Goal: Task Accomplishment & Management: Manage account settings

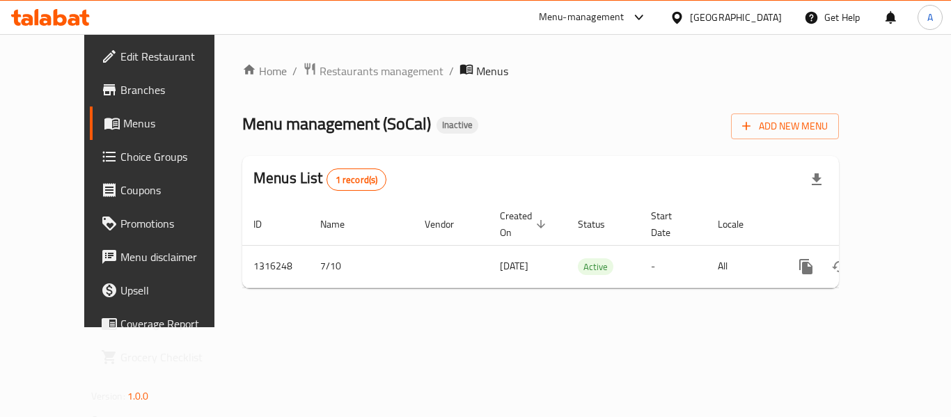
click at [431, 150] on div "Home / Restaurants management / Menus Menu management ( SoCal ) Inactive Add Ne…" at bounding box center [540, 180] width 596 height 237
click at [27, 20] on icon at bounding box center [27, 20] width 12 height 12
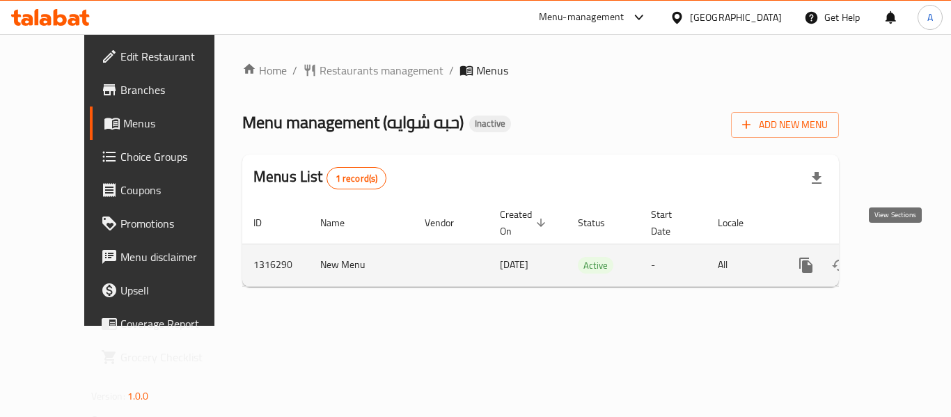
click at [900, 259] on icon "enhanced table" at bounding box center [906, 265] width 13 height 13
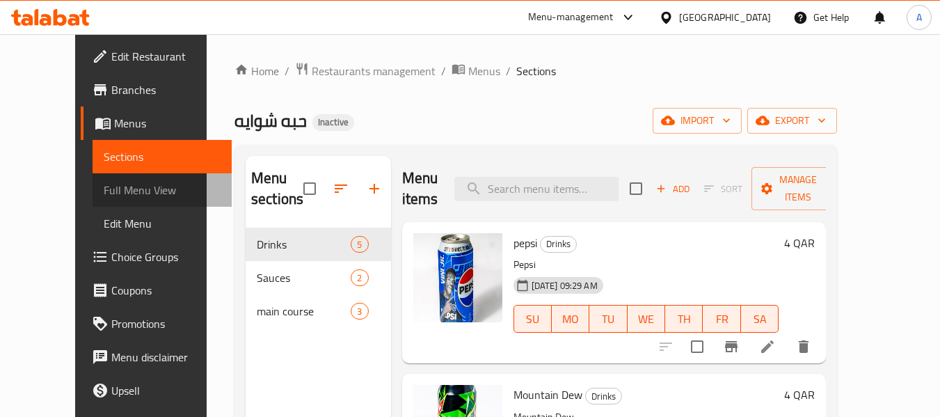
click at [104, 185] on span "Full Menu View" at bounding box center [163, 190] width 118 height 17
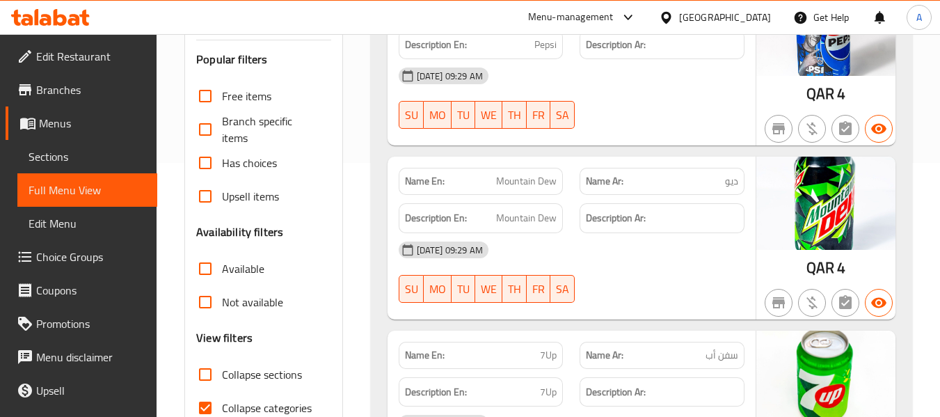
scroll to position [418, 0]
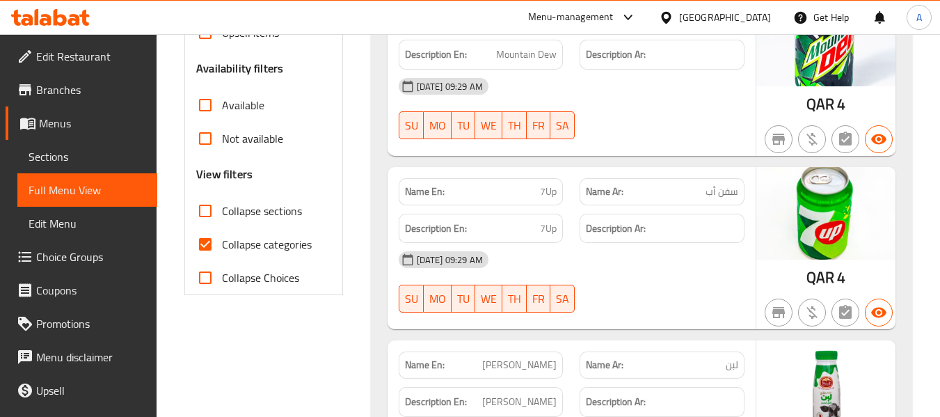
click at [301, 241] on span "Collapse categories" at bounding box center [267, 244] width 90 height 17
click at [222, 241] on input "Collapse categories" at bounding box center [205, 244] width 33 height 33
checkbox input "false"
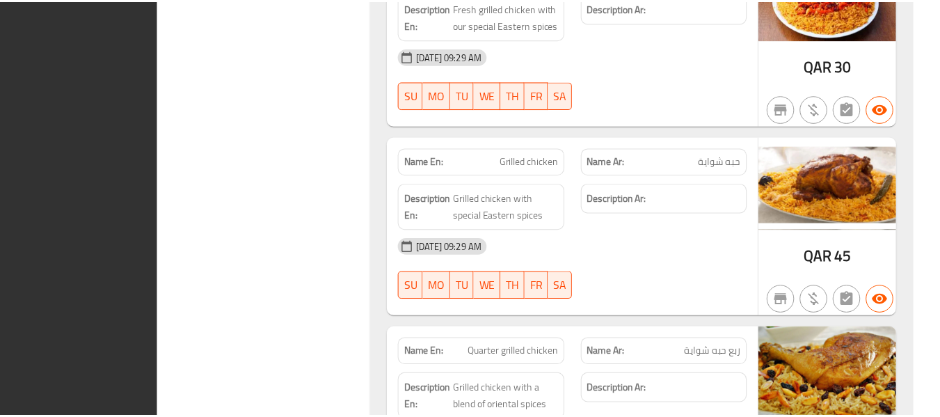
scroll to position [1808, 0]
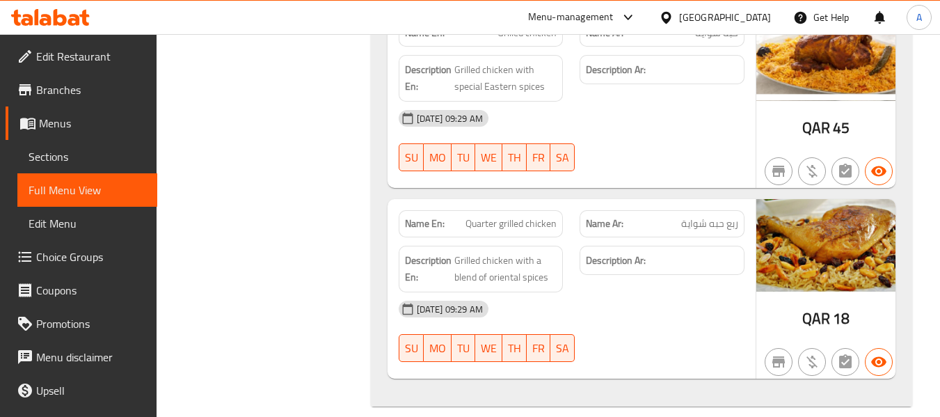
click at [58, 23] on icon at bounding box center [60, 17] width 13 height 17
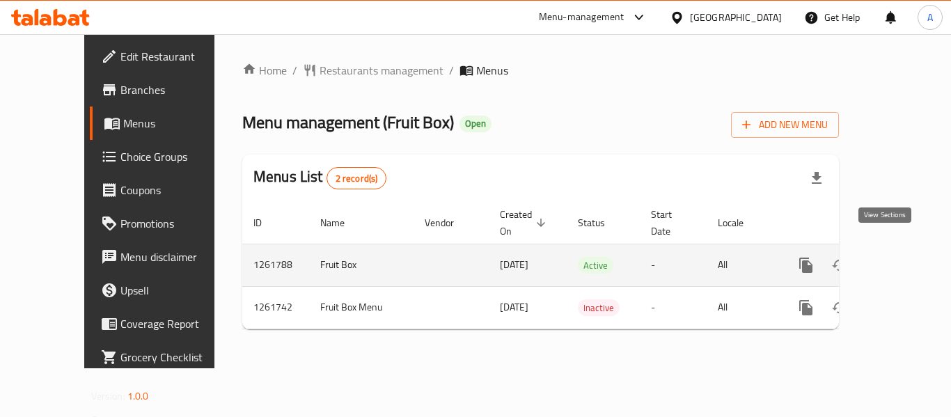
click at [898, 257] on icon "enhanced table" at bounding box center [906, 265] width 17 height 17
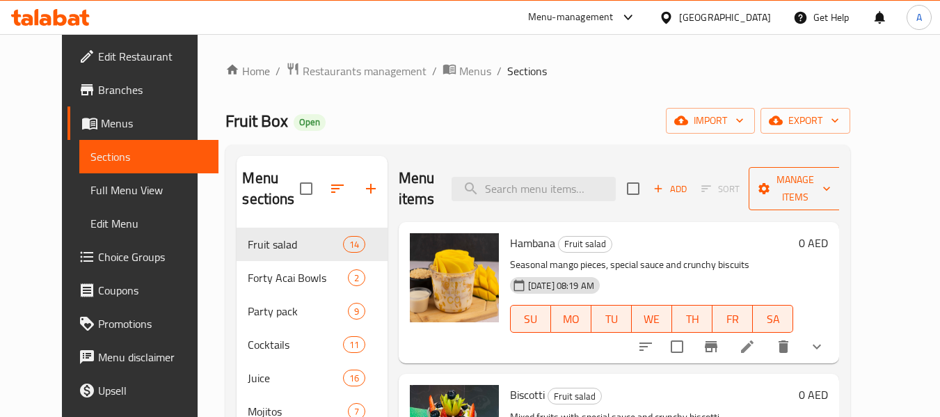
click at [831, 189] on span "Manage items" at bounding box center [795, 188] width 71 height 35
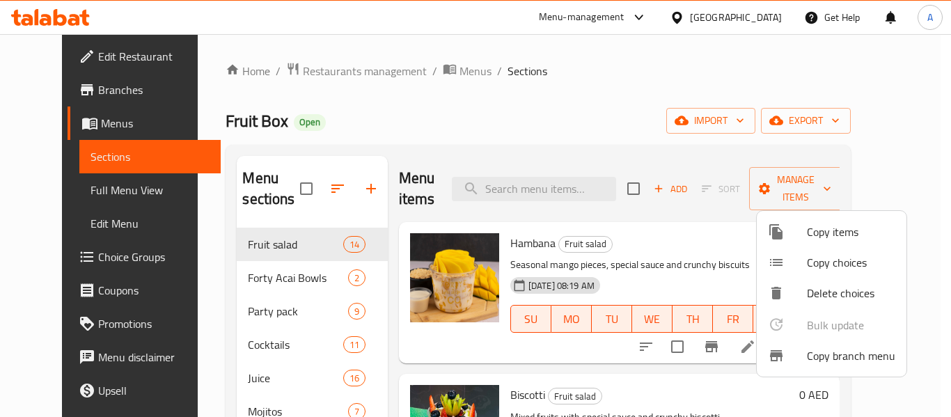
click at [841, 358] on span "Copy branch menu" at bounding box center [851, 355] width 88 height 17
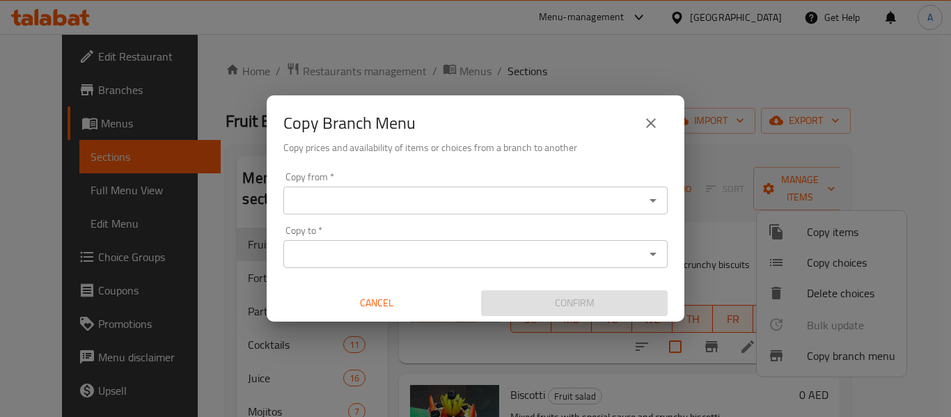
click at [660, 206] on icon "Open" at bounding box center [652, 200] width 17 height 17
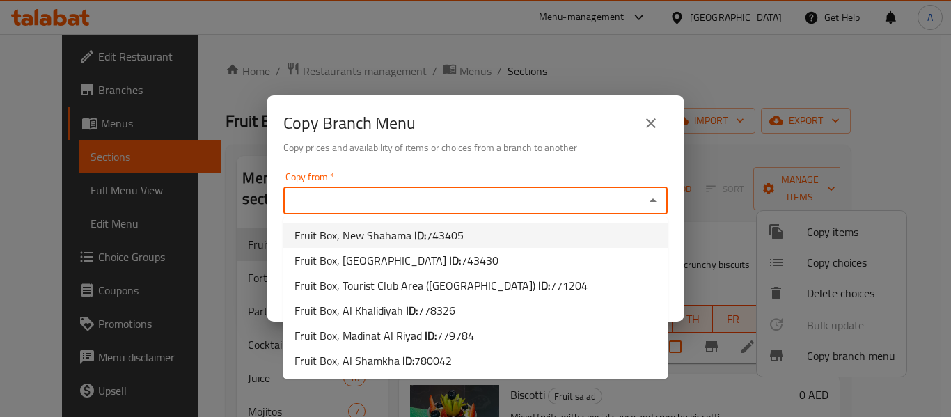
click at [472, 232] on li "Fruit Box, New Shahama ID: 743405" at bounding box center [475, 235] width 384 height 25
type input "Fruit Box, New Shahama"
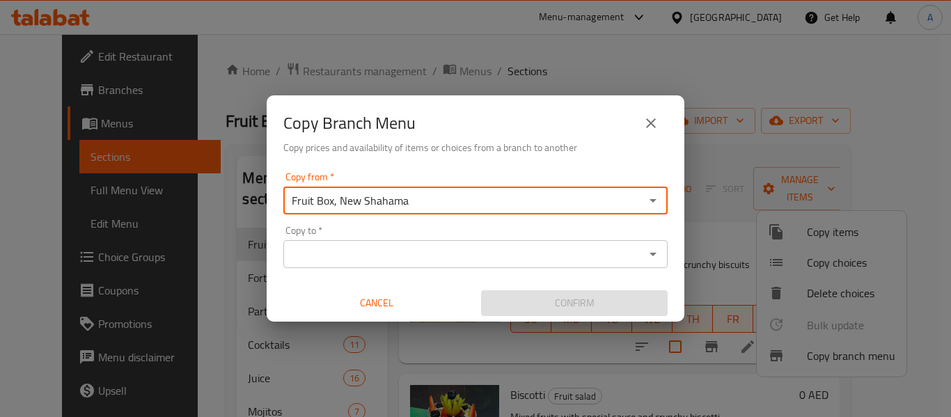
click at [648, 254] on icon "Open" at bounding box center [652, 254] width 17 height 17
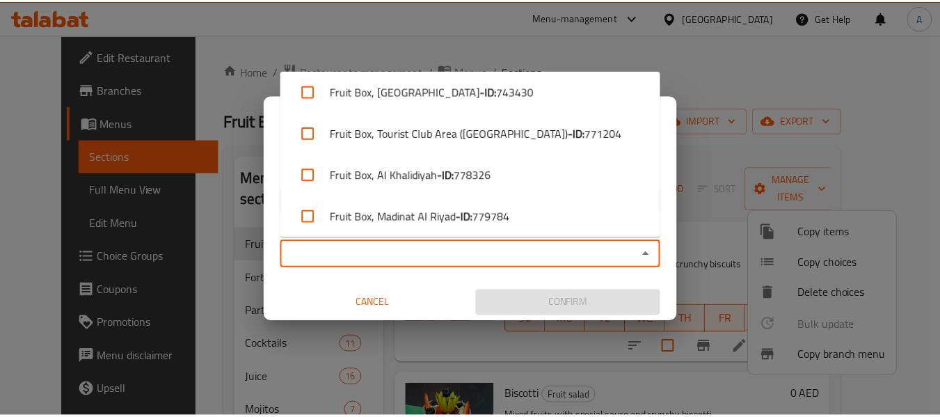
scroll to position [95, 0]
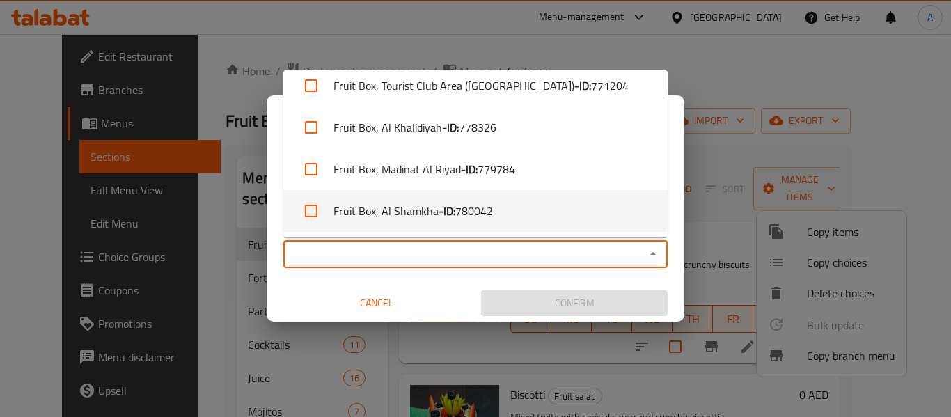
click at [540, 213] on li "Fruit Box, Al Shamkha - ID: 780042" at bounding box center [475, 211] width 384 height 42
checkbox input "true"
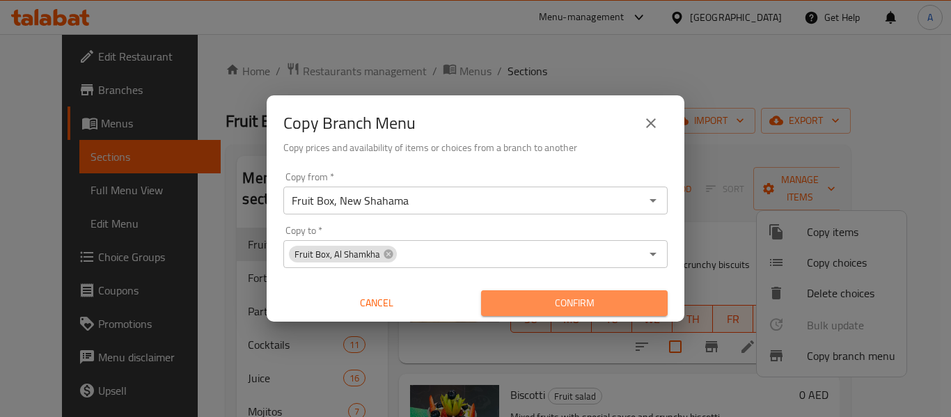
click at [599, 292] on button "Confirm" at bounding box center [574, 303] width 187 height 26
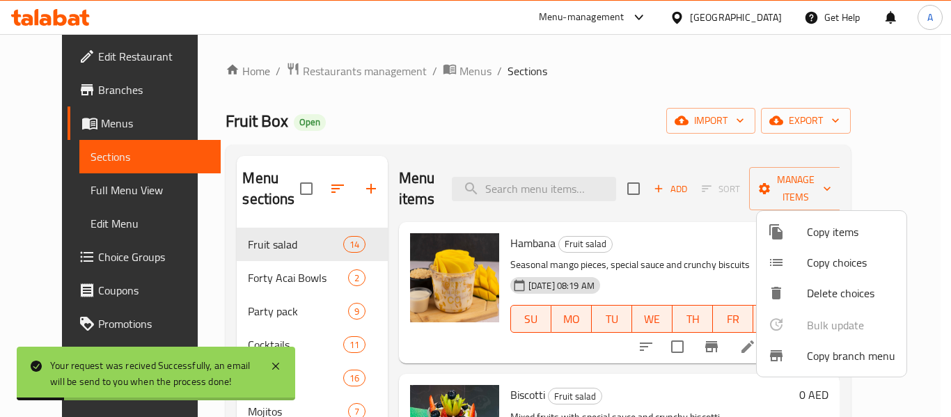
click at [473, 128] on div at bounding box center [475, 208] width 951 height 417
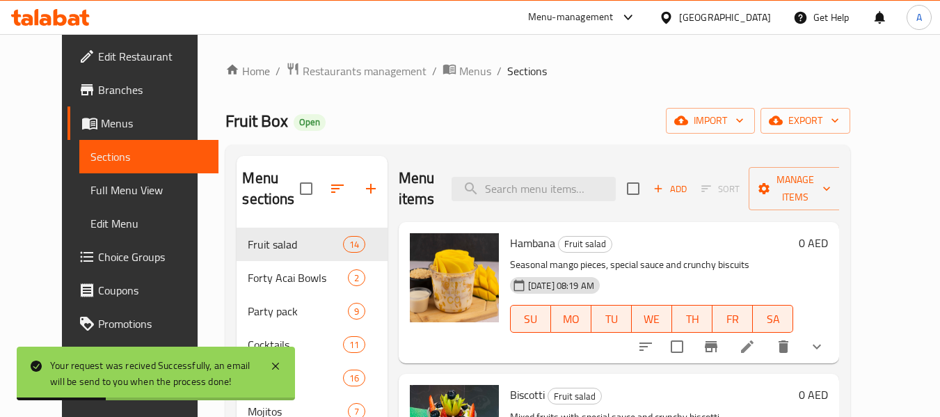
click at [102, 195] on span "Full Menu View" at bounding box center [149, 190] width 118 height 17
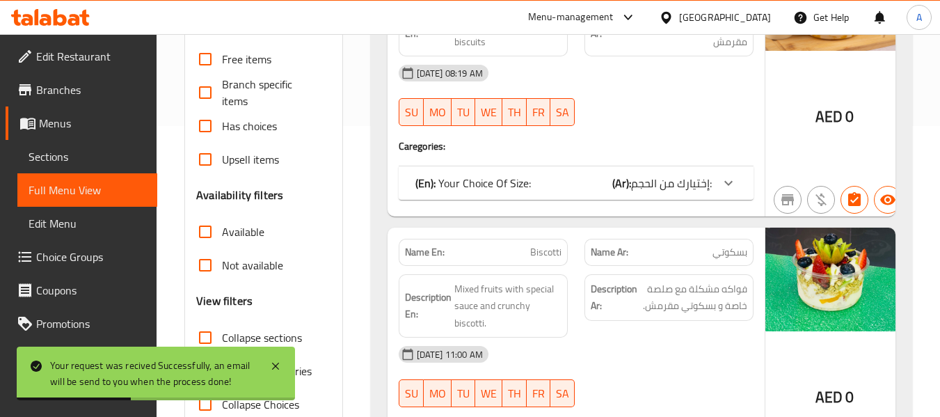
scroll to position [487, 0]
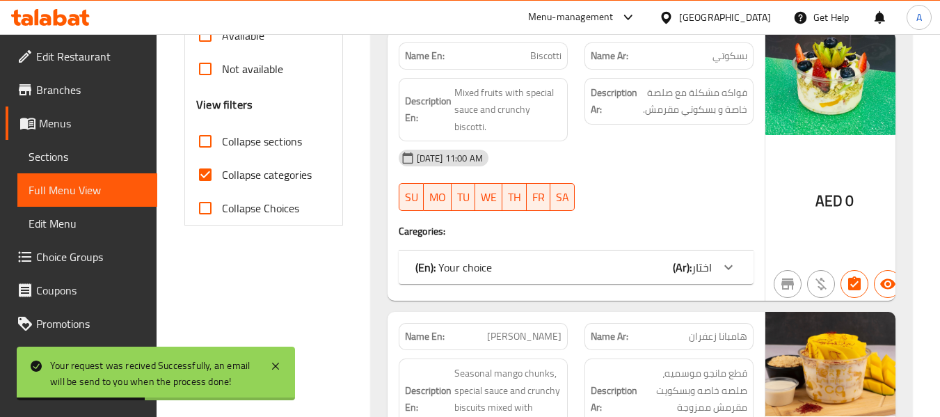
click at [231, 173] on span "Collapse categories" at bounding box center [267, 174] width 90 height 17
click at [222, 173] on input "Collapse categories" at bounding box center [205, 174] width 33 height 33
checkbox input "false"
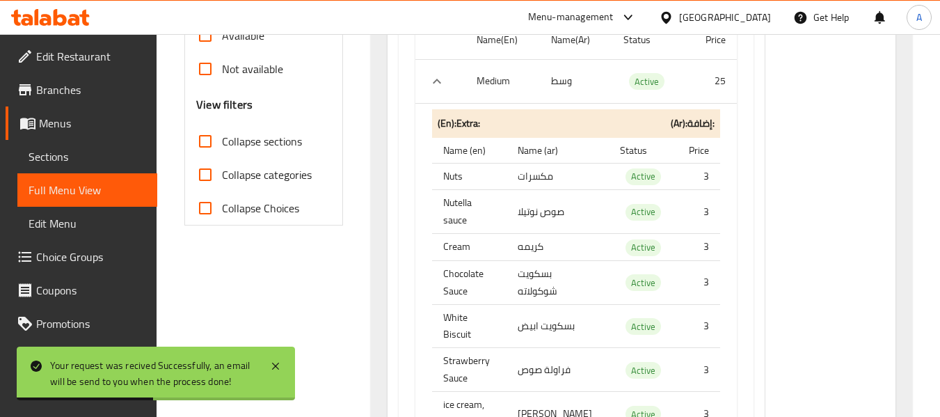
scroll to position [299, 0]
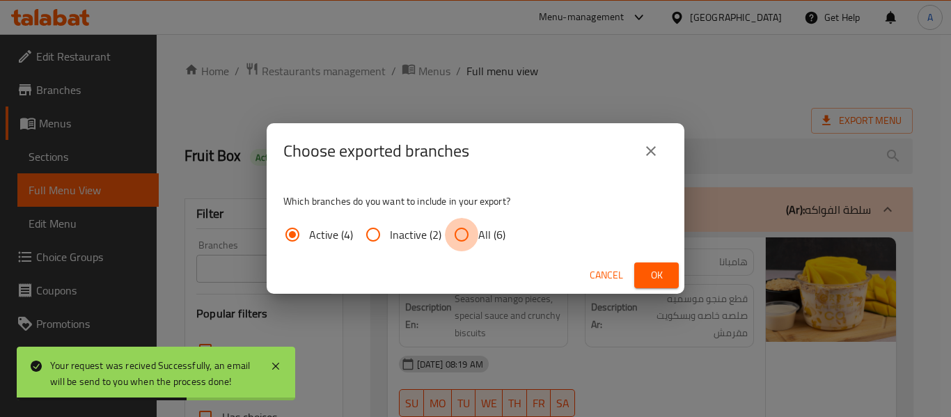
click at [457, 232] on input "All (6)" at bounding box center [461, 234] width 33 height 33
radio input "true"
click at [649, 274] on span "Ok" at bounding box center [656, 275] width 22 height 17
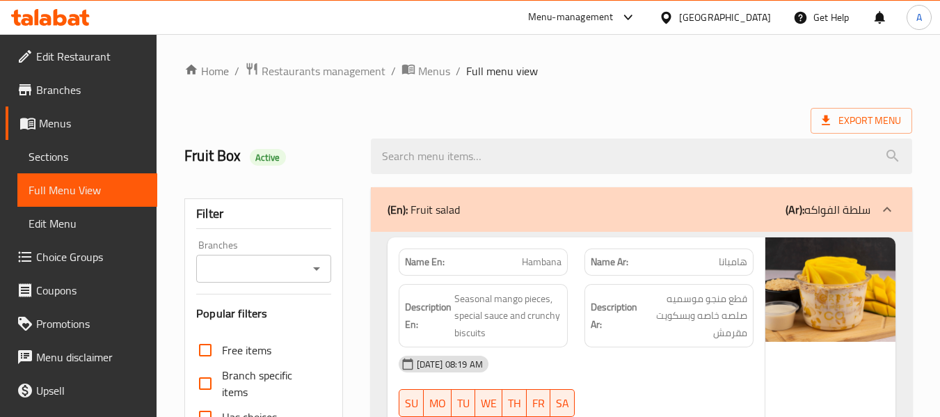
click at [63, 13] on icon at bounding box center [50, 17] width 79 height 17
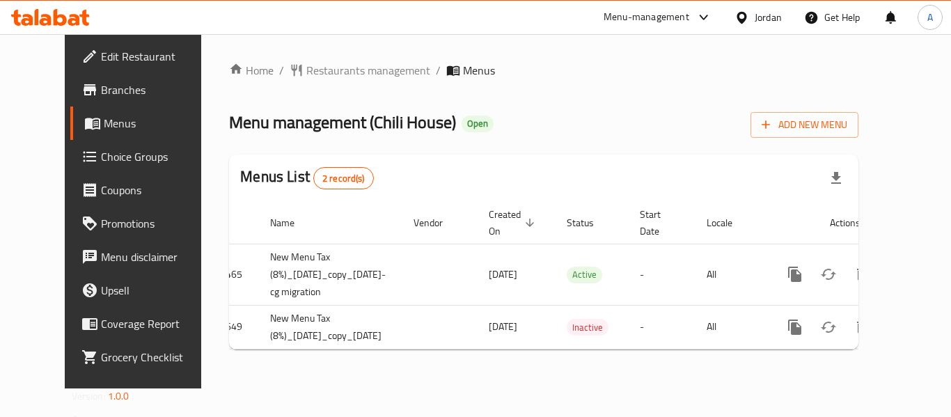
scroll to position [0, 40]
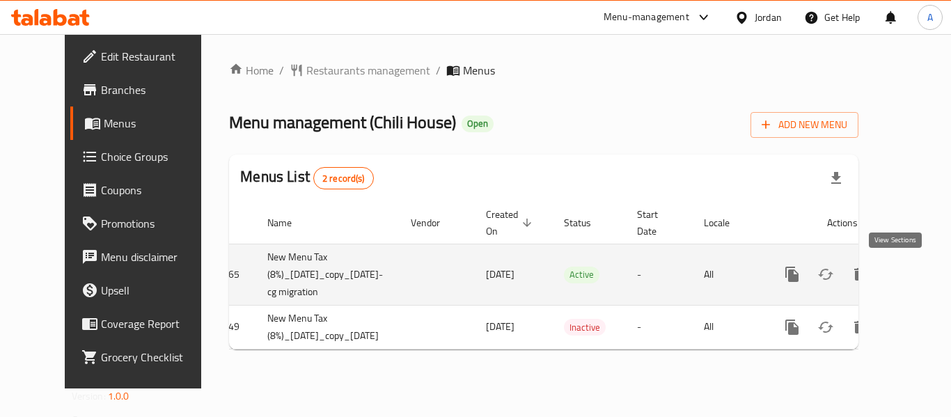
click at [898, 273] on icon "enhanced table" at bounding box center [892, 274] width 13 height 13
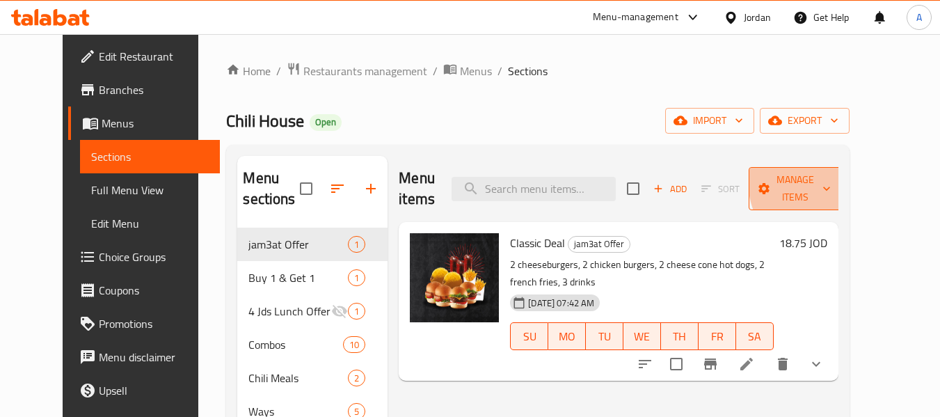
click at [831, 178] on span "Manage items" at bounding box center [795, 188] width 71 height 35
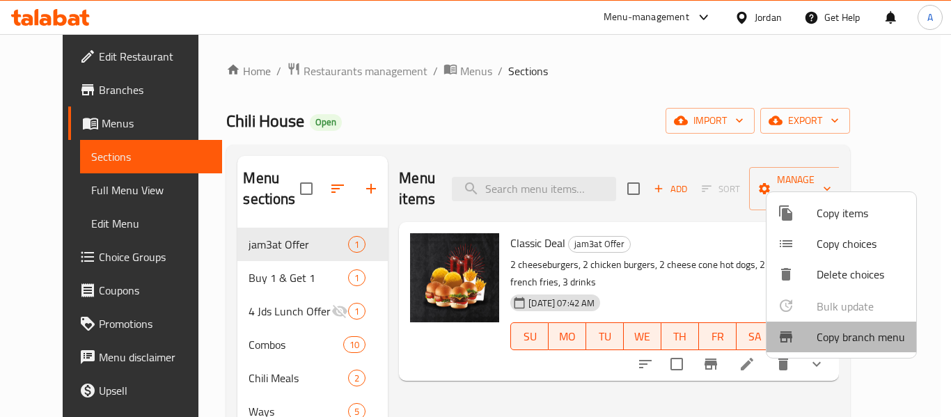
click at [881, 338] on span "Copy branch menu" at bounding box center [860, 336] width 88 height 17
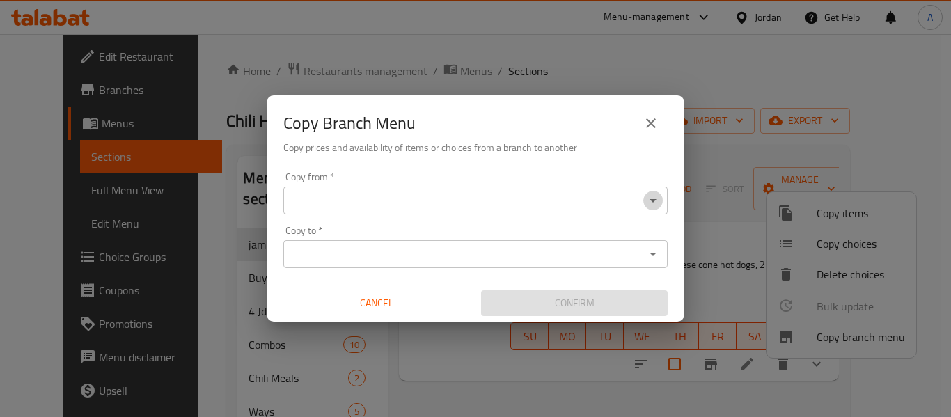
click at [657, 194] on icon "Open" at bounding box center [652, 200] width 17 height 17
click at [451, 199] on input "Copy from   *" at bounding box center [463, 200] width 353 height 19
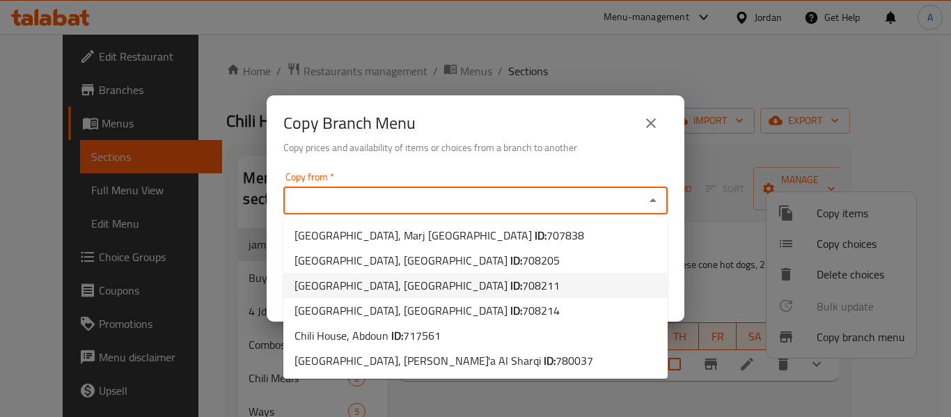
click at [197, 58] on div "Copy Branch Menu Copy prices and availability of items or choices from a branch…" at bounding box center [475, 208] width 951 height 417
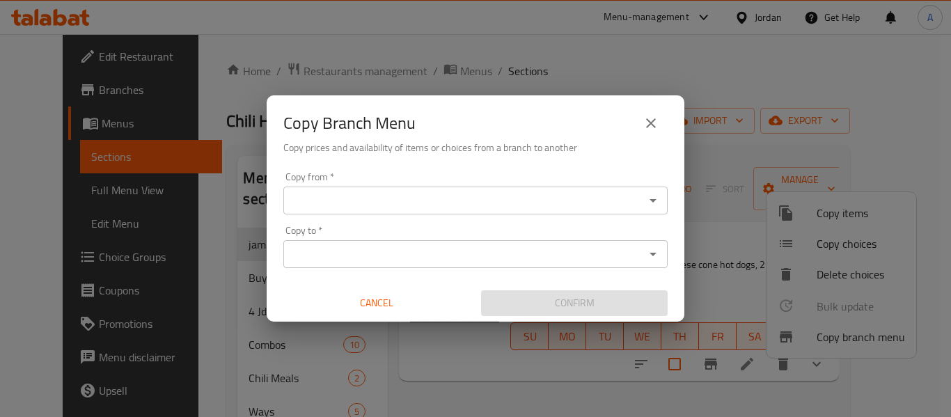
click at [655, 209] on button "Open" at bounding box center [652, 200] width 19 height 19
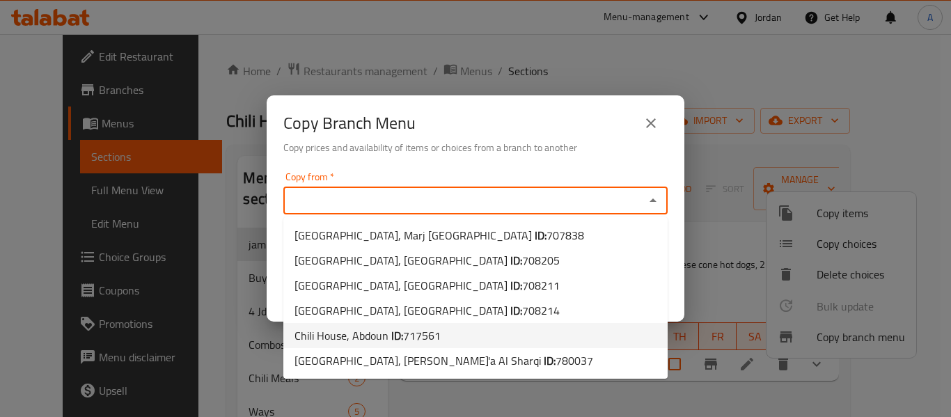
click at [523, 325] on li "Chili House, Abdoun ID: 717561" at bounding box center [475, 335] width 384 height 25
type input "Chili House, Abdoun"
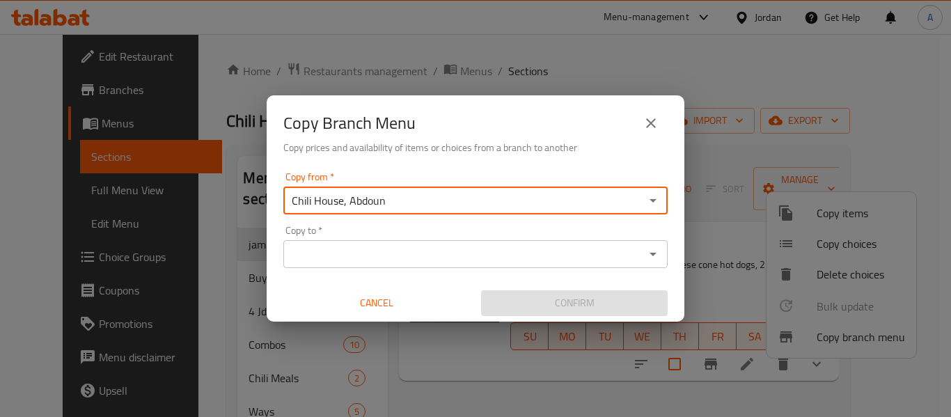
click at [646, 260] on icon "Open" at bounding box center [652, 254] width 17 height 17
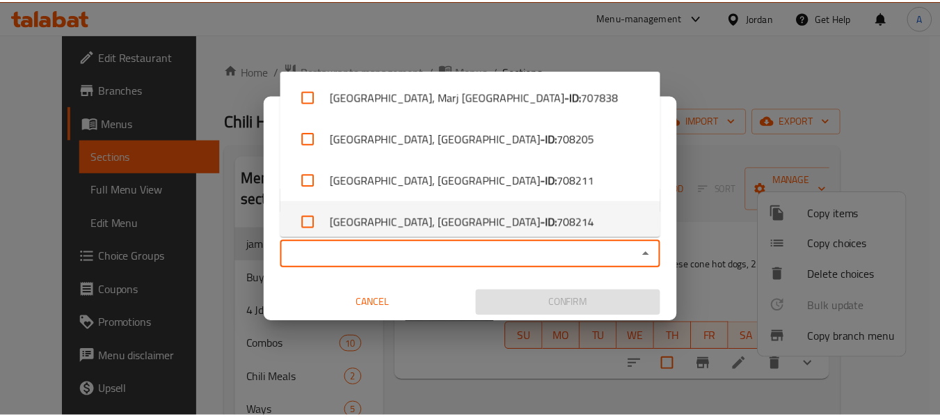
scroll to position [95, 0]
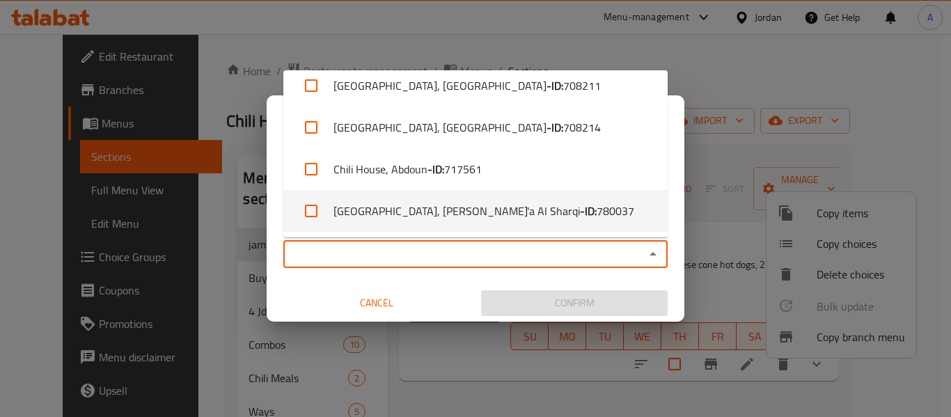
click at [557, 216] on li "Chili House, Al Tla'a Al Sharqi - ID: 780037" at bounding box center [475, 211] width 384 height 42
checkbox input "true"
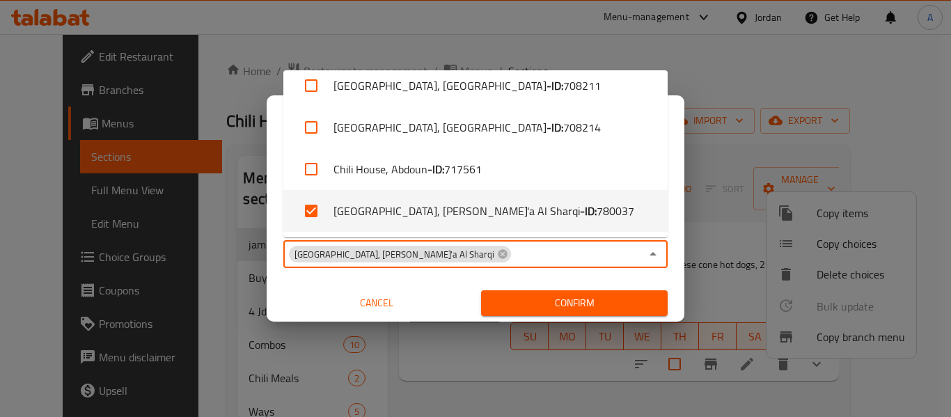
click at [606, 299] on span "Confirm" at bounding box center [574, 302] width 164 height 17
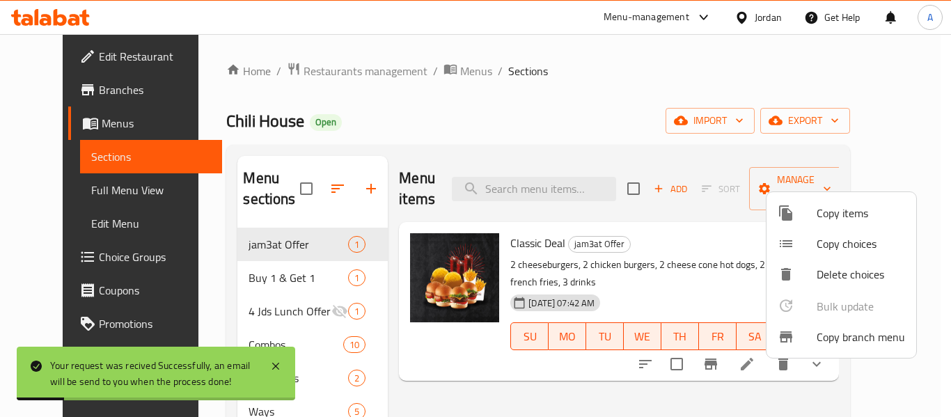
click at [452, 99] on div at bounding box center [475, 208] width 951 height 417
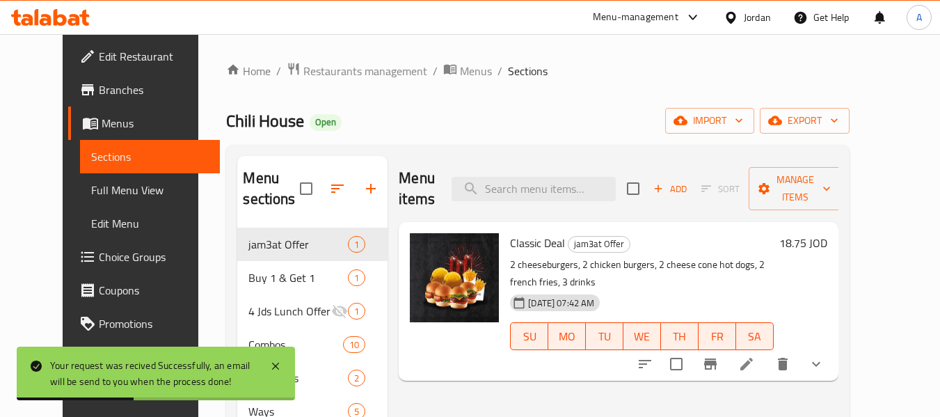
drag, startPoint x: 102, startPoint y: 184, endPoint x: 123, endPoint y: 166, distance: 27.6
click at [102, 184] on span "Full Menu View" at bounding box center [150, 190] width 118 height 17
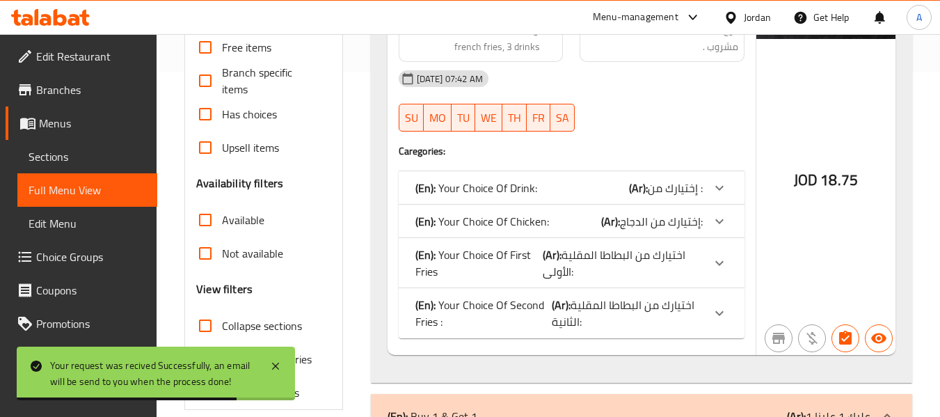
scroll to position [418, 0]
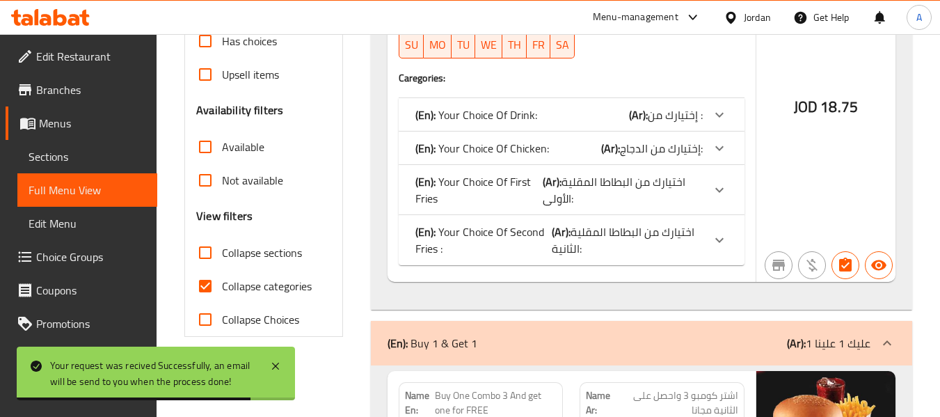
click at [280, 288] on span "Collapse categories" at bounding box center [267, 286] width 90 height 17
click at [222, 288] on input "Collapse categories" at bounding box center [205, 285] width 33 height 33
checkbox input "false"
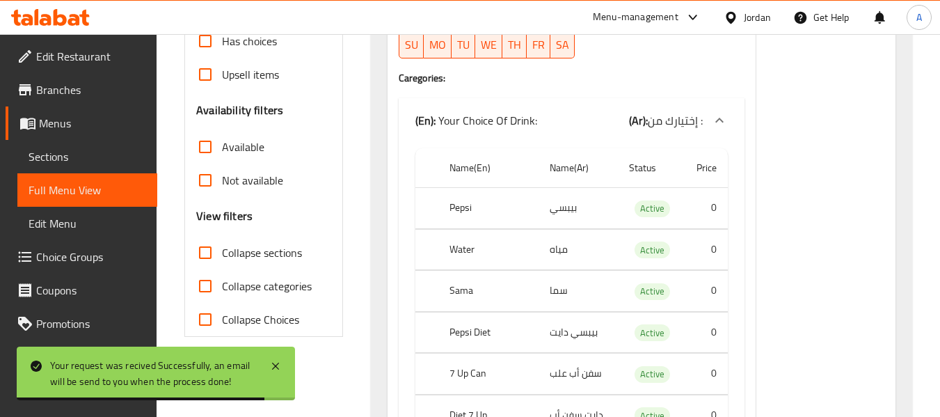
scroll to position [0, 0]
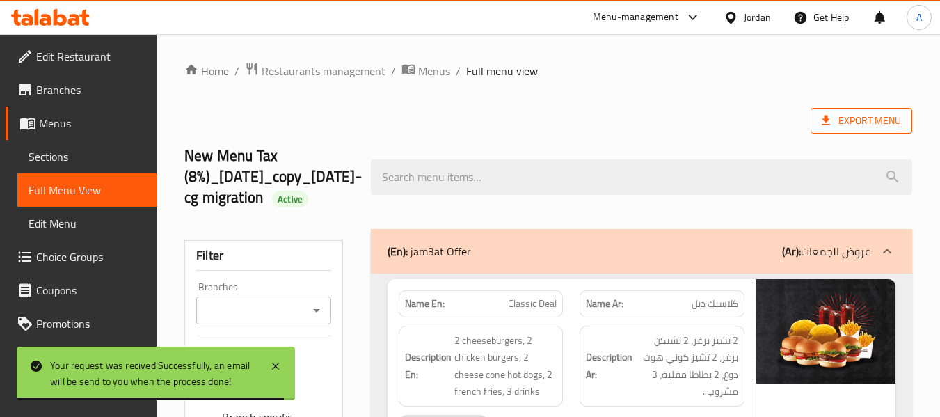
click at [848, 116] on span "Export Menu" at bounding box center [861, 120] width 79 height 17
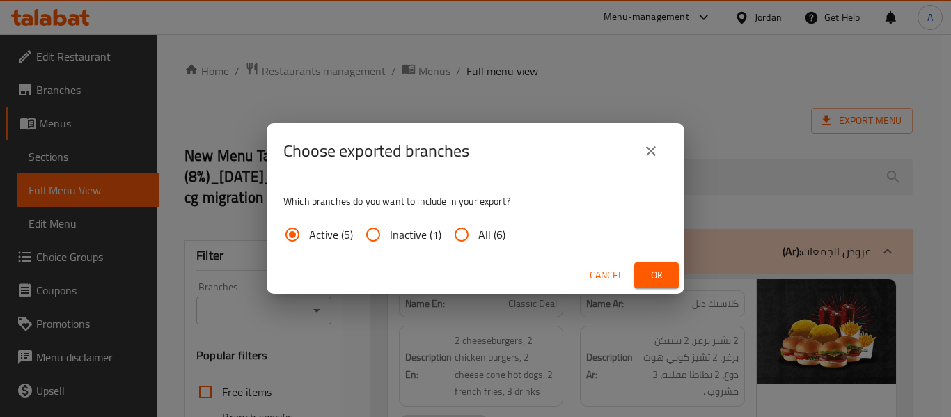
click at [481, 230] on span "All (6)" at bounding box center [491, 234] width 27 height 17
click at [478, 230] on input "All (6)" at bounding box center [461, 234] width 33 height 33
radio input "true"
click at [669, 276] on button "Ok" at bounding box center [656, 275] width 45 height 26
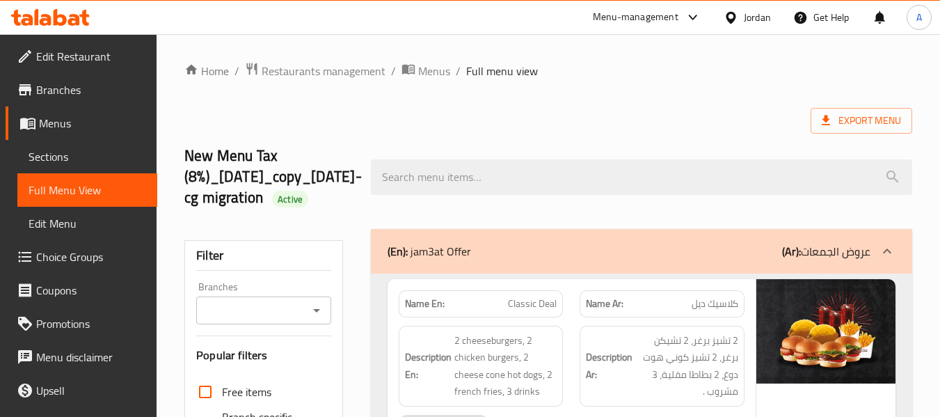
click at [60, 88] on span "Branches" at bounding box center [91, 89] width 110 height 17
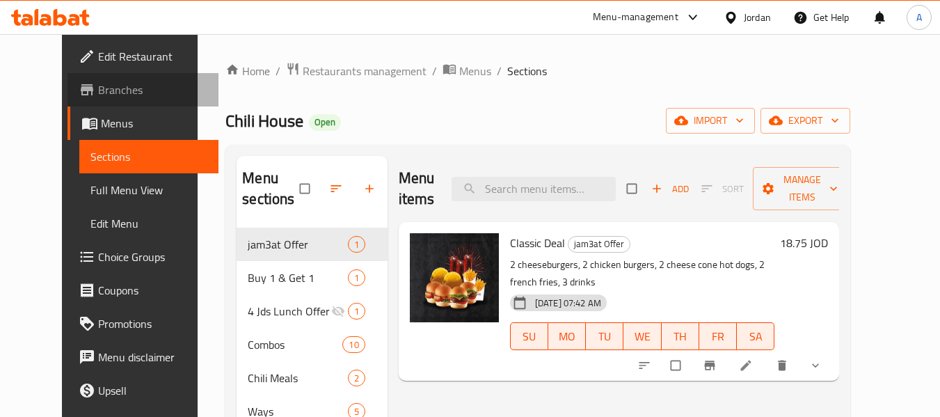
click at [99, 97] on span "Branches" at bounding box center [153, 89] width 110 height 17
